Goal: Task Accomplishment & Management: Manage account settings

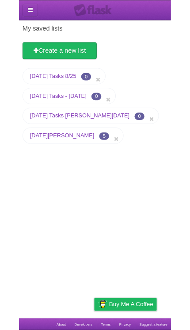
scroll to position [48, 0]
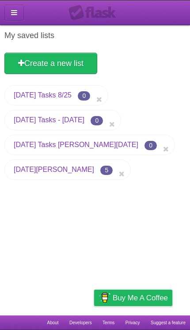
click at [27, 166] on link "[DATE][PERSON_NAME]" at bounding box center [54, 170] width 81 height 8
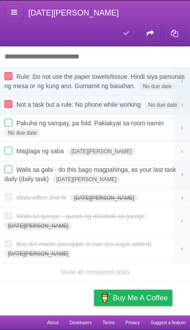
type span "[DATE][PERSON_NAME]"
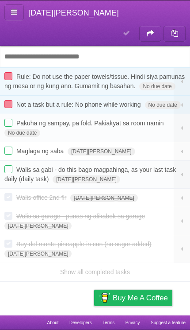
click at [59, 119] on span "Pakuha ng sampay, pa fold. Pakiakyat sa room namin" at bounding box center [91, 122] width 150 height 7
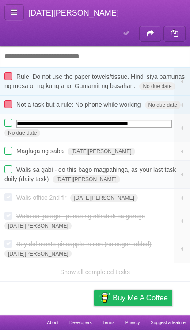
scroll to position [48, 0]
click at [60, 120] on input "**********" at bounding box center [94, 124] width 156 height 8
click at [119, 120] on input "**********" at bounding box center [94, 124] width 156 height 8
click at [109, 147] on span "[DATE][PERSON_NAME]" at bounding box center [101, 151] width 67 height 8
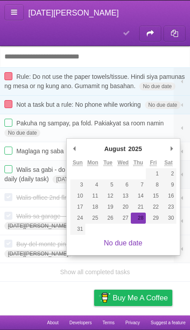
click at [104, 119] on span "Pakuha ng sampay, pa fold. Pakiakyat sa room namin" at bounding box center [91, 122] width 150 height 7
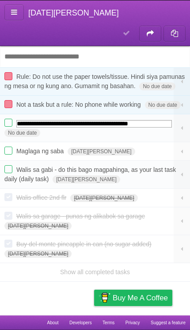
type input "**********"
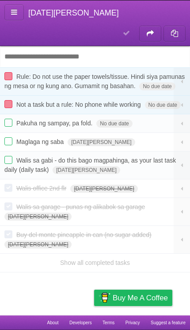
click at [127, 259] on link "Show all completed tasks" at bounding box center [95, 262] width 70 height 7
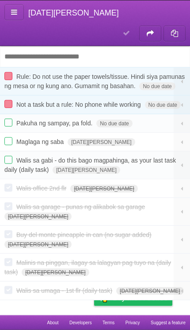
scroll to position [0, 0]
click at [21, 12] on button at bounding box center [13, 12] width 19 height 16
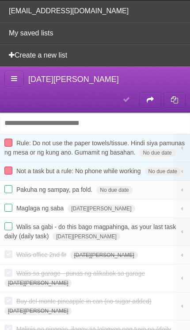
click at [22, 37] on link "My saved lists" at bounding box center [95, 33] width 190 height 22
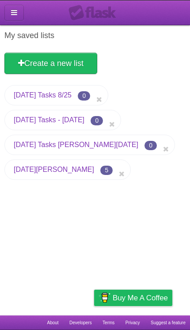
click at [12, 12] on icon at bounding box center [14, 13] width 6 height 8
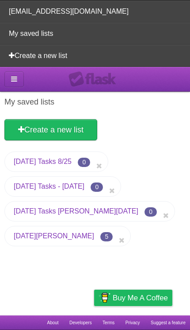
click at [35, 238] on link "[DATE][PERSON_NAME]" at bounding box center [54, 236] width 81 height 8
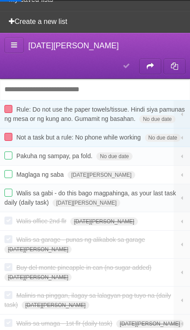
scroll to position [34, 0]
